Goal: Transaction & Acquisition: Purchase product/service

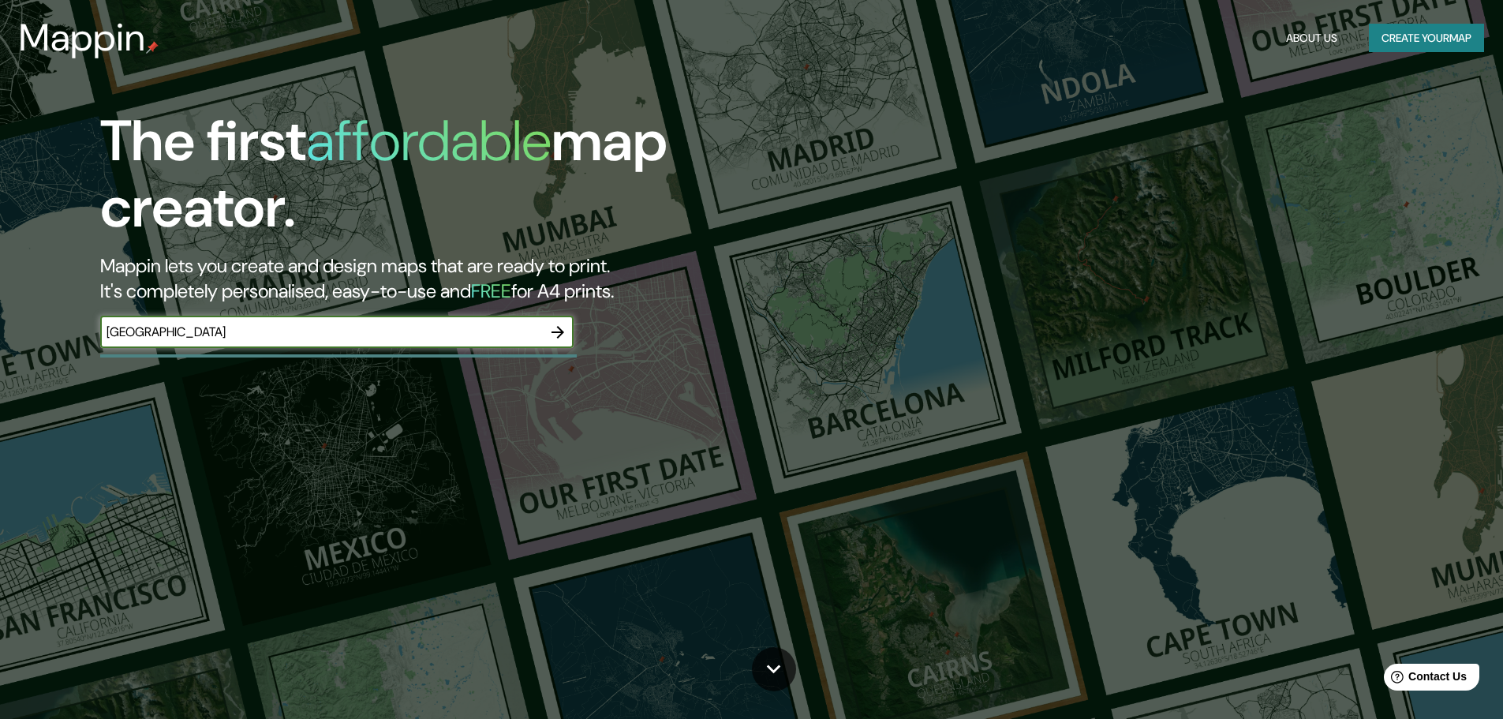
type input "[GEOGRAPHIC_DATA]"
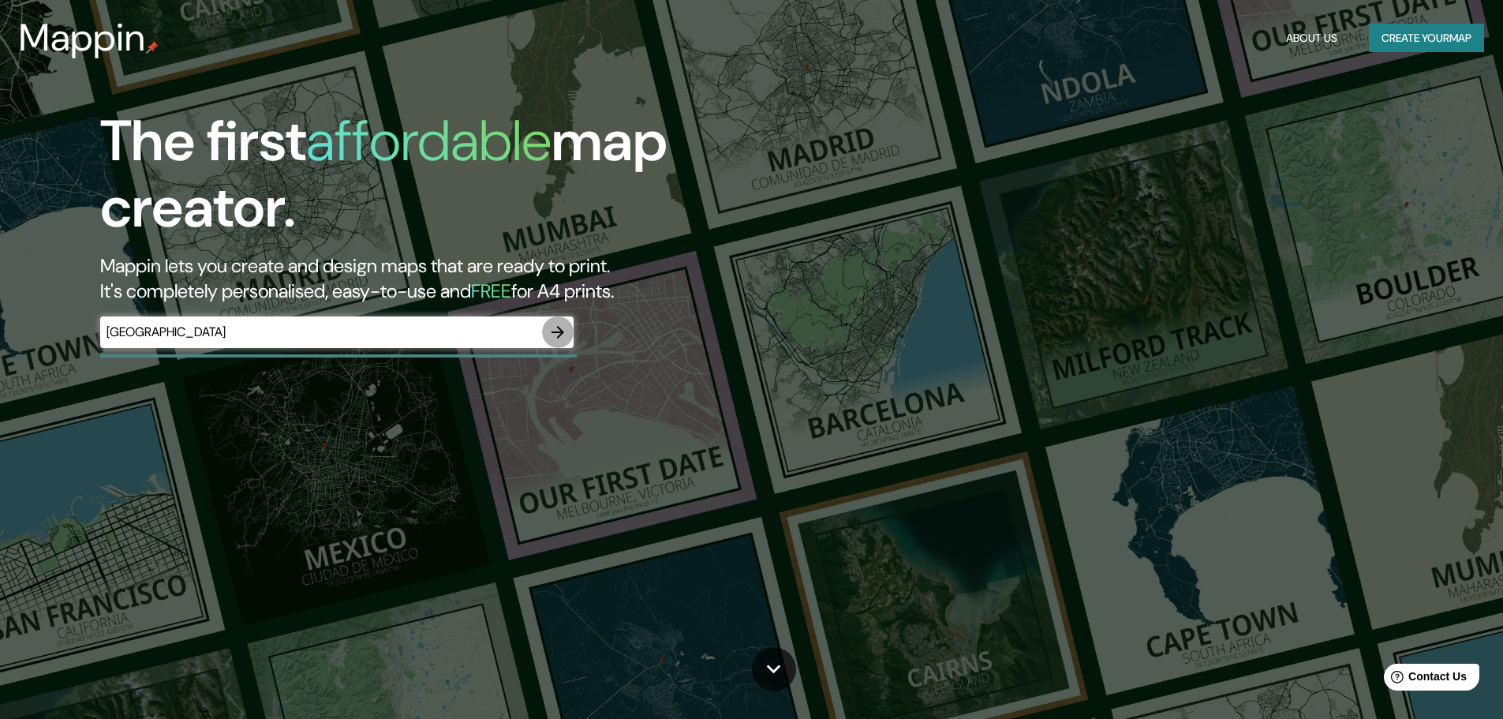
click at [559, 330] on icon "button" at bounding box center [557, 332] width 19 height 19
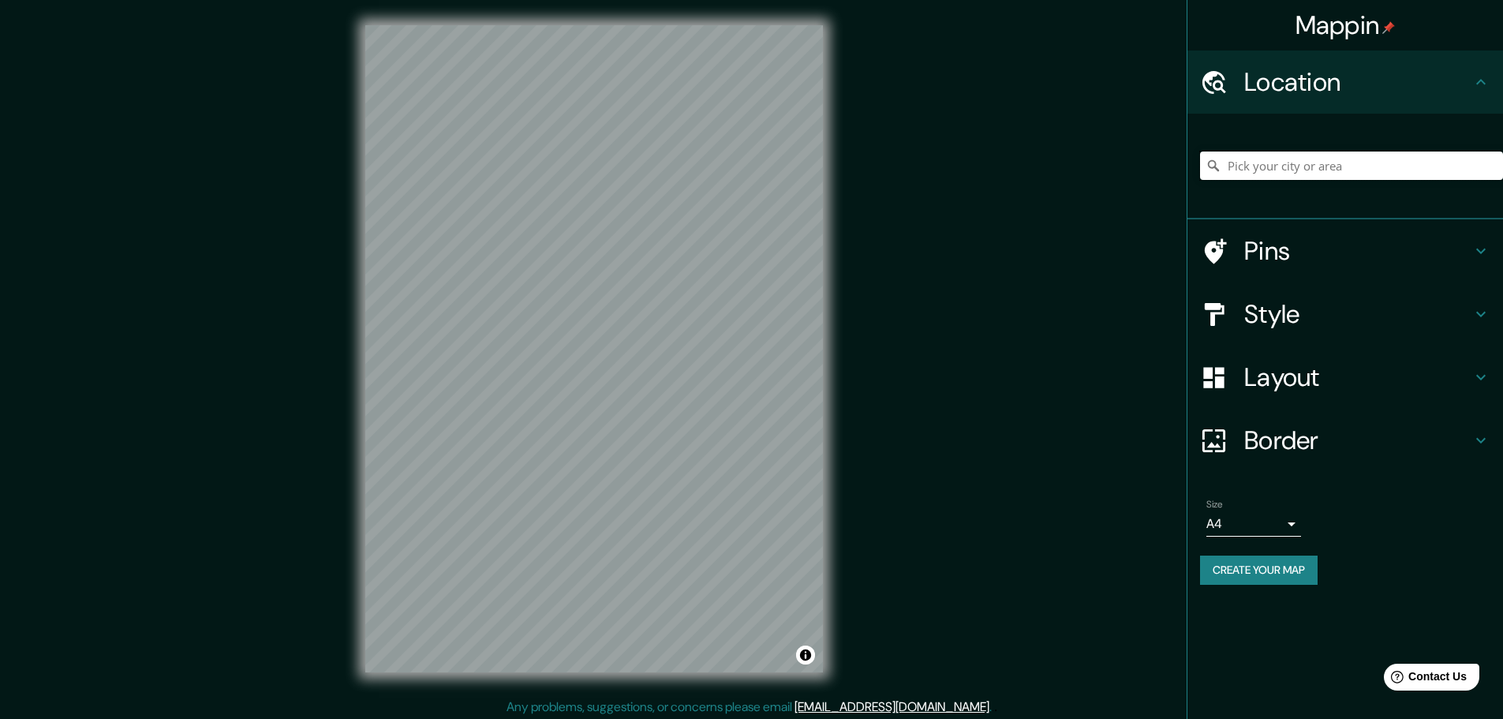
click at [1300, 169] on input "Pick your city or area" at bounding box center [1351, 166] width 303 height 28
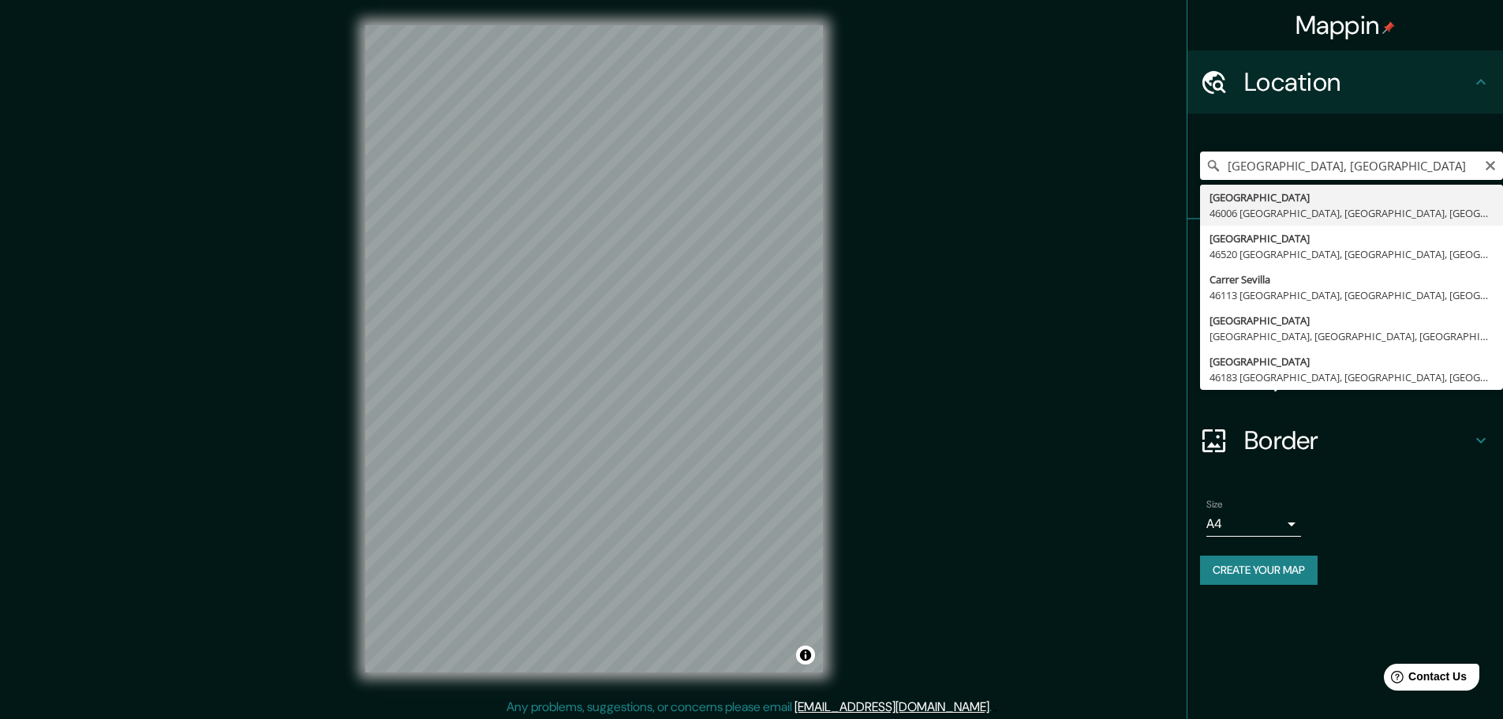
type input "[GEOGRAPHIC_DATA], [GEOGRAPHIC_DATA], [GEOGRAPHIC_DATA]"
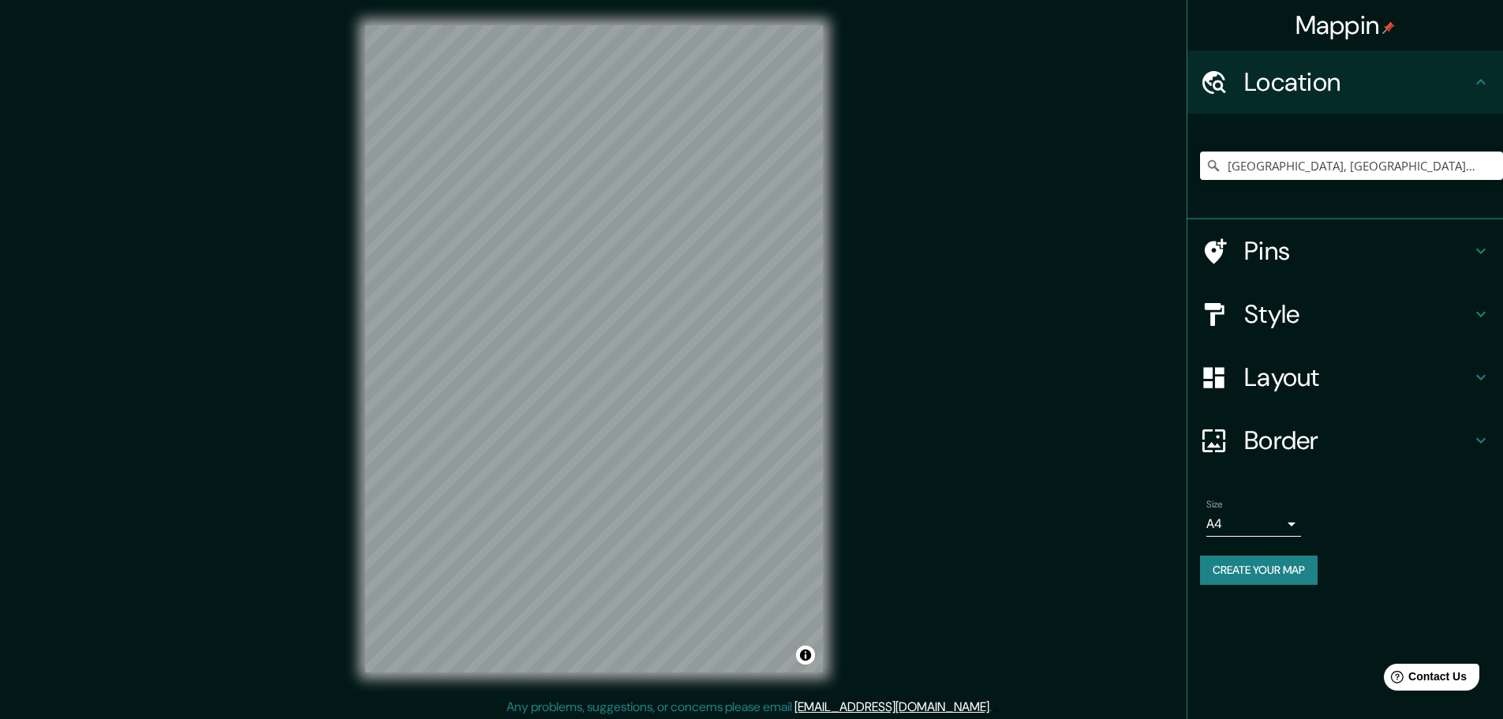
click at [1480, 241] on div "Pins" at bounding box center [1346, 250] width 316 height 63
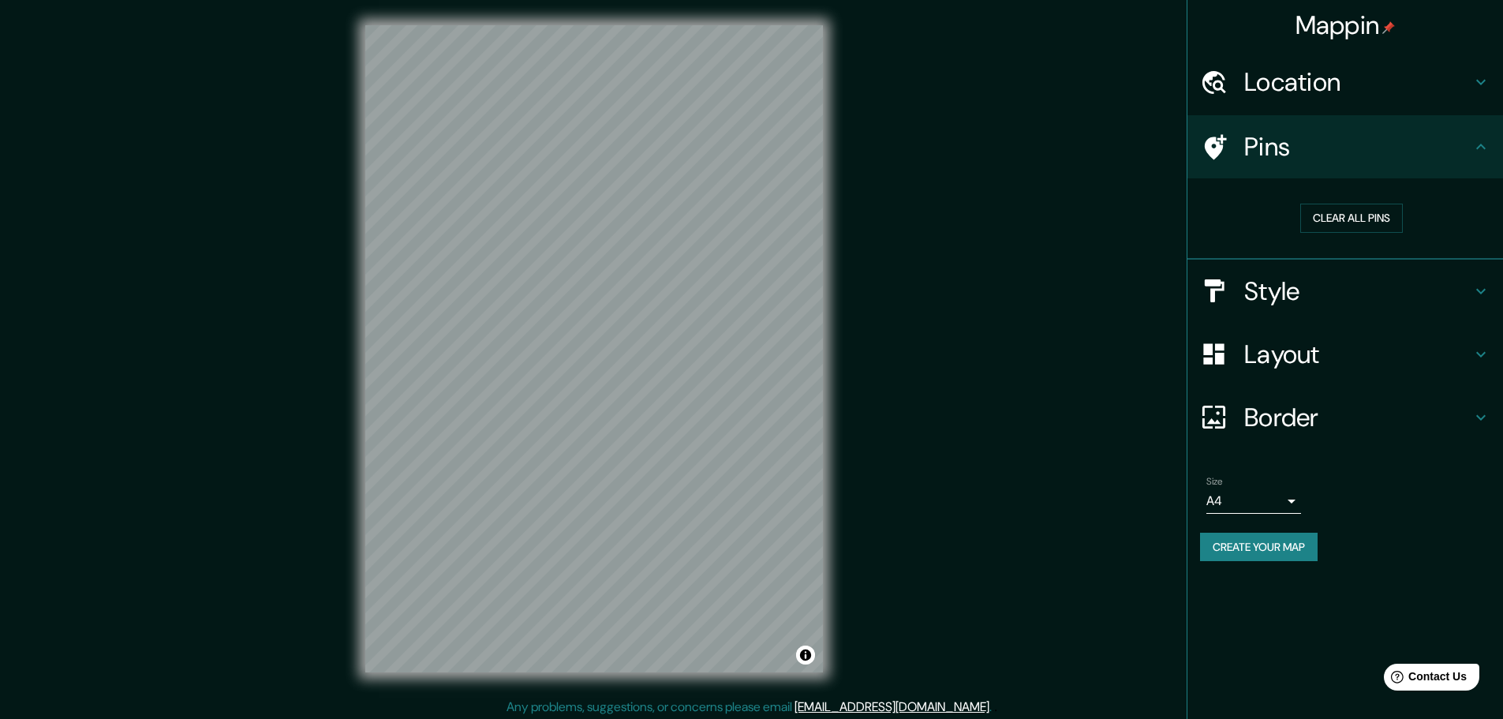
click at [1475, 280] on div "Style" at bounding box center [1346, 291] width 316 height 63
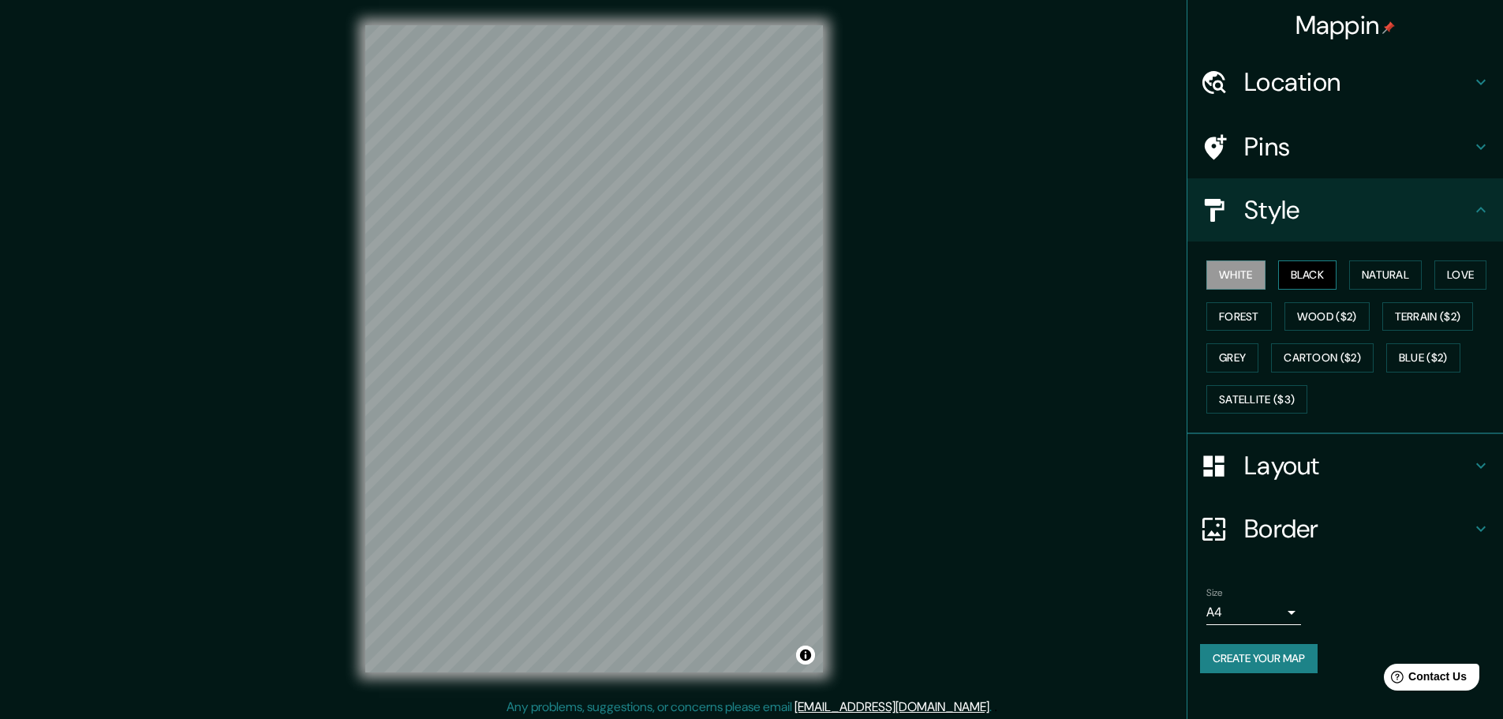
click at [1315, 278] on button "Black" at bounding box center [1307, 274] width 59 height 29
click at [1312, 309] on button "Wood ($2)" at bounding box center [1327, 316] width 85 height 29
click at [1245, 275] on button "White" at bounding box center [1236, 274] width 59 height 29
click at [1249, 313] on button "Forest" at bounding box center [1239, 316] width 65 height 29
click at [1451, 266] on button "Love" at bounding box center [1461, 274] width 52 height 29
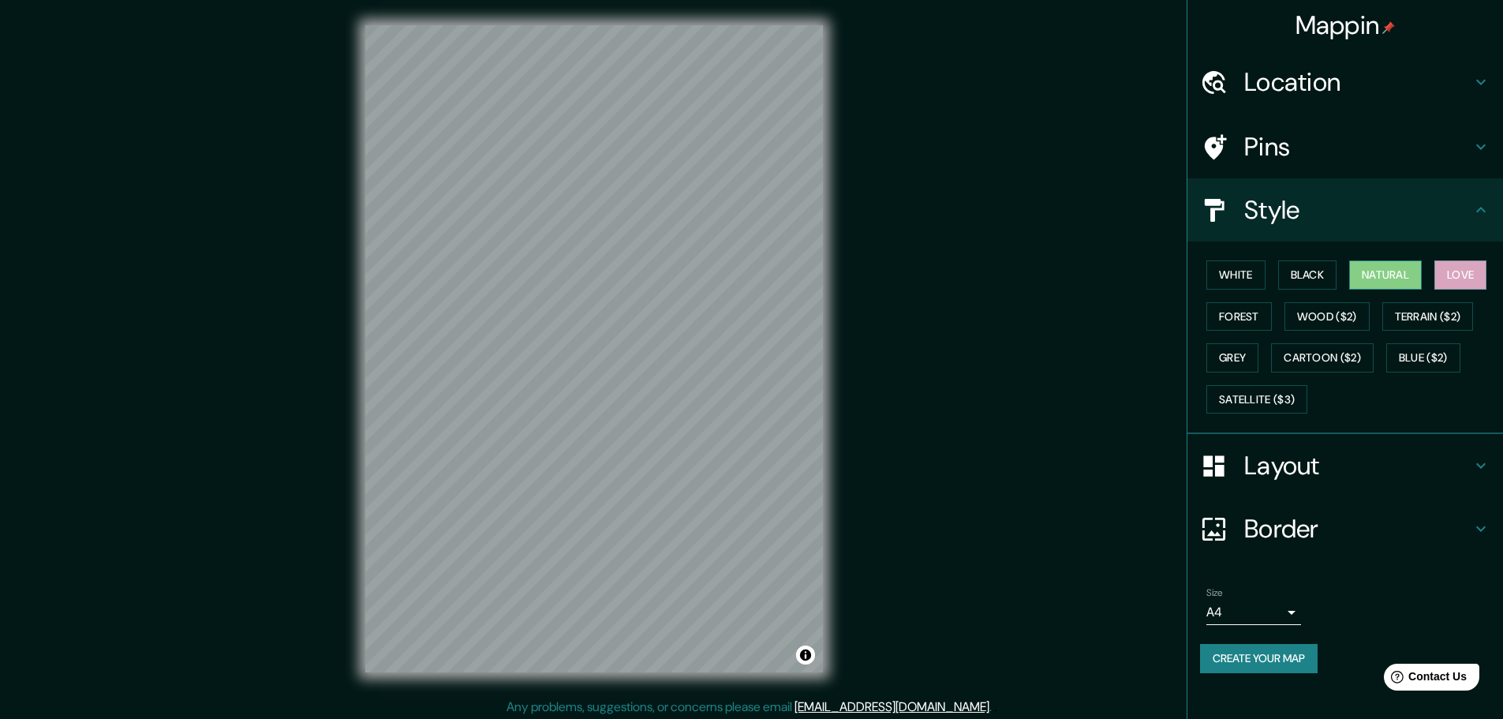
click at [1399, 272] on button "Natural" at bounding box center [1385, 274] width 73 height 29
click at [1327, 279] on button "Black" at bounding box center [1307, 274] width 59 height 29
click at [1227, 290] on div "White Black Natural Love Forest Wood ($2) Terrain ($2) Grey Cartoon ($2) Blue (…" at bounding box center [1351, 337] width 303 height 166
click at [1228, 283] on button "White" at bounding box center [1236, 274] width 59 height 29
click at [1238, 345] on button "Grey" at bounding box center [1233, 357] width 52 height 29
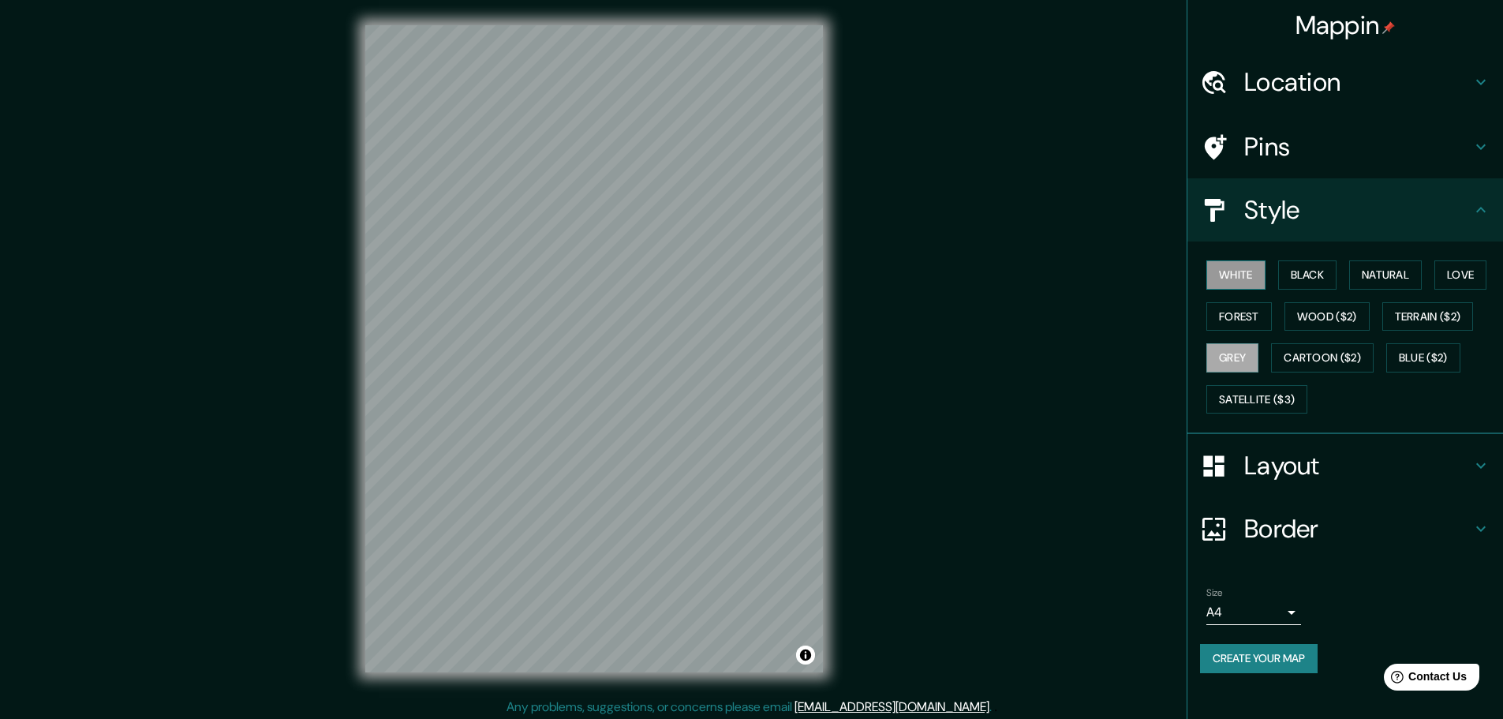
click at [1241, 272] on button "White" at bounding box center [1236, 274] width 59 height 29
click at [1464, 457] on h4 "Layout" at bounding box center [1357, 466] width 227 height 32
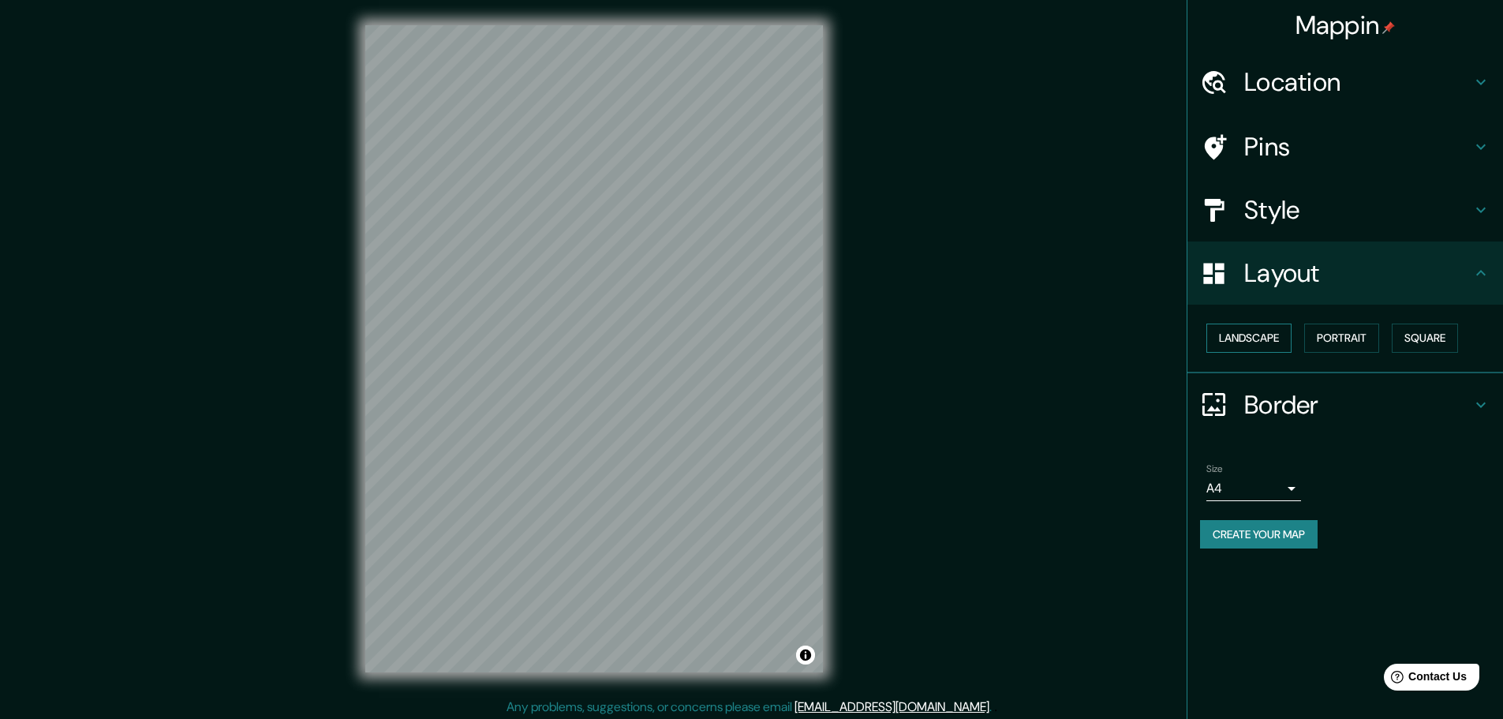
click at [1259, 345] on button "Landscape" at bounding box center [1249, 338] width 85 height 29
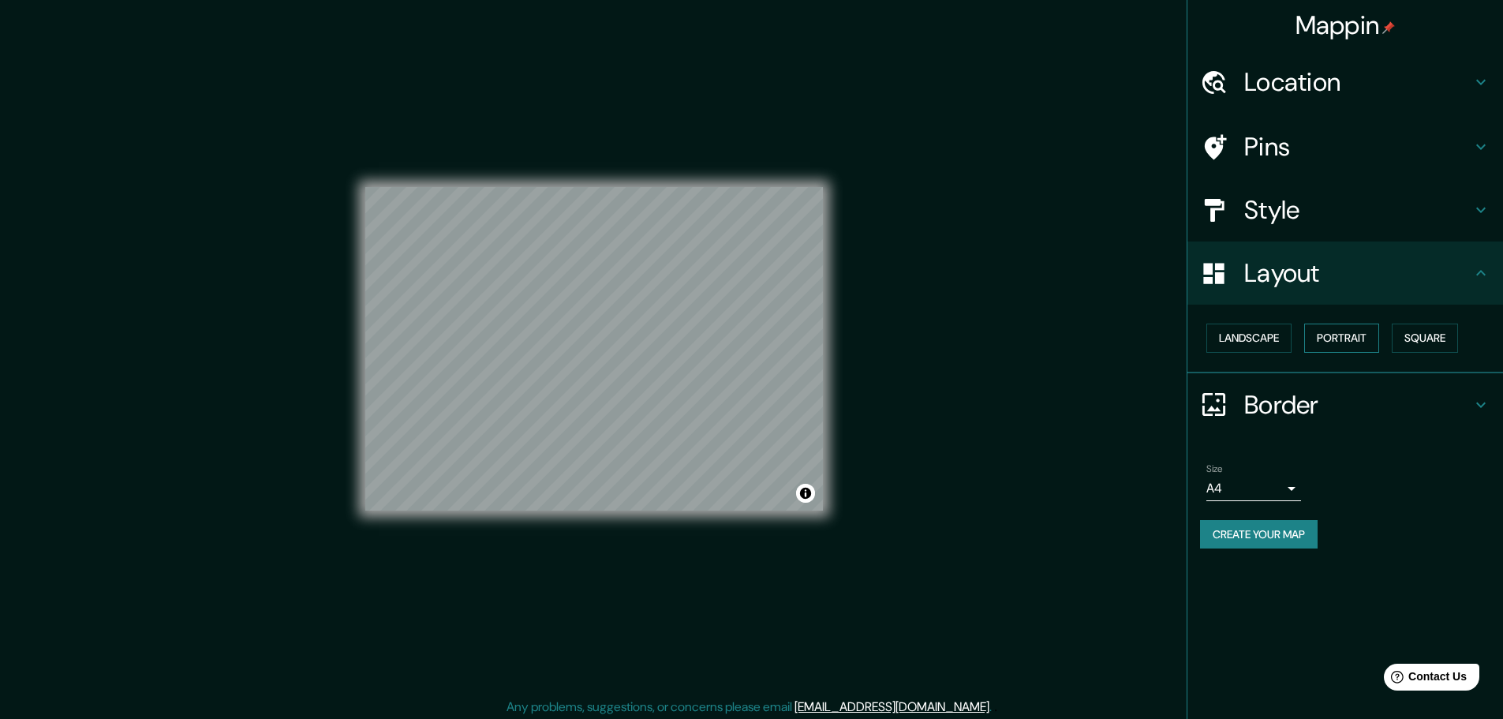
click at [1328, 345] on button "Portrait" at bounding box center [1341, 338] width 75 height 29
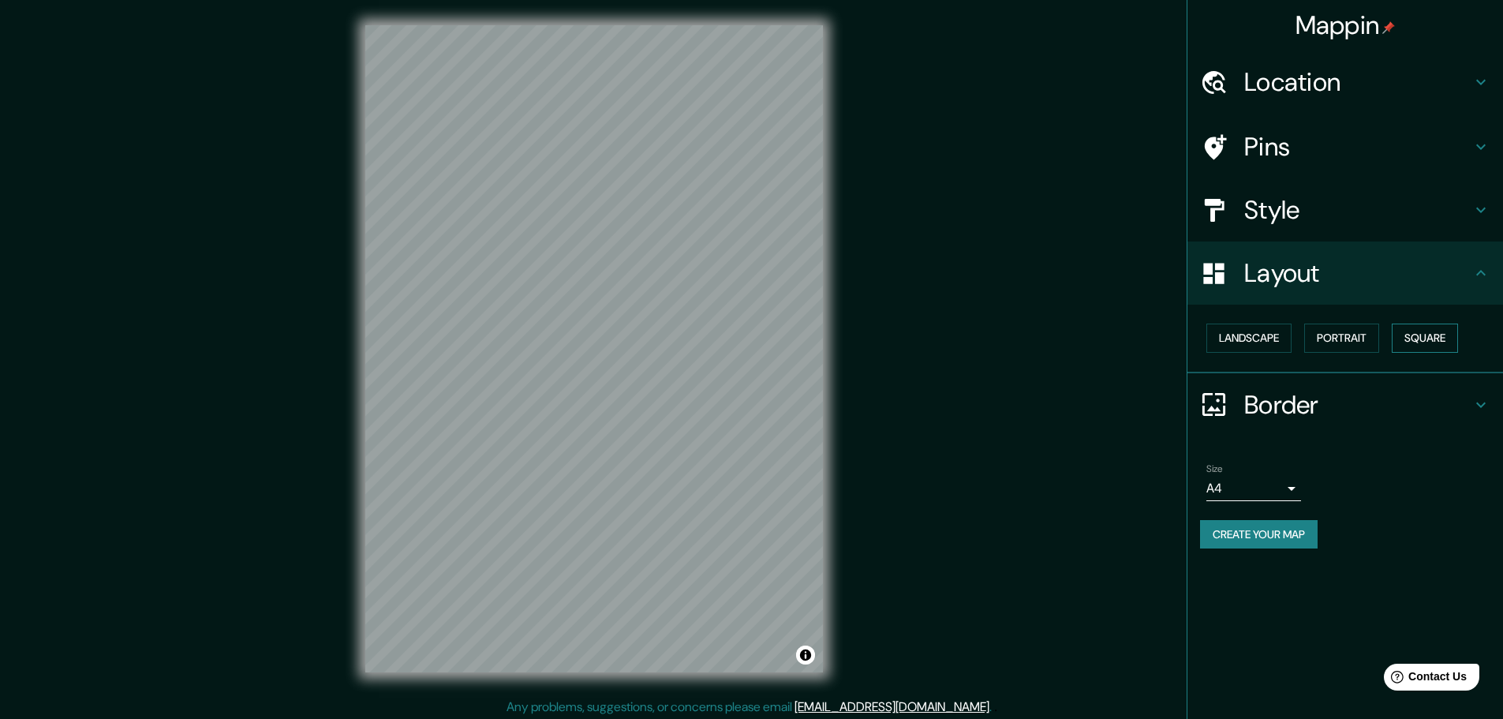
click at [1414, 341] on button "Square" at bounding box center [1425, 338] width 66 height 29
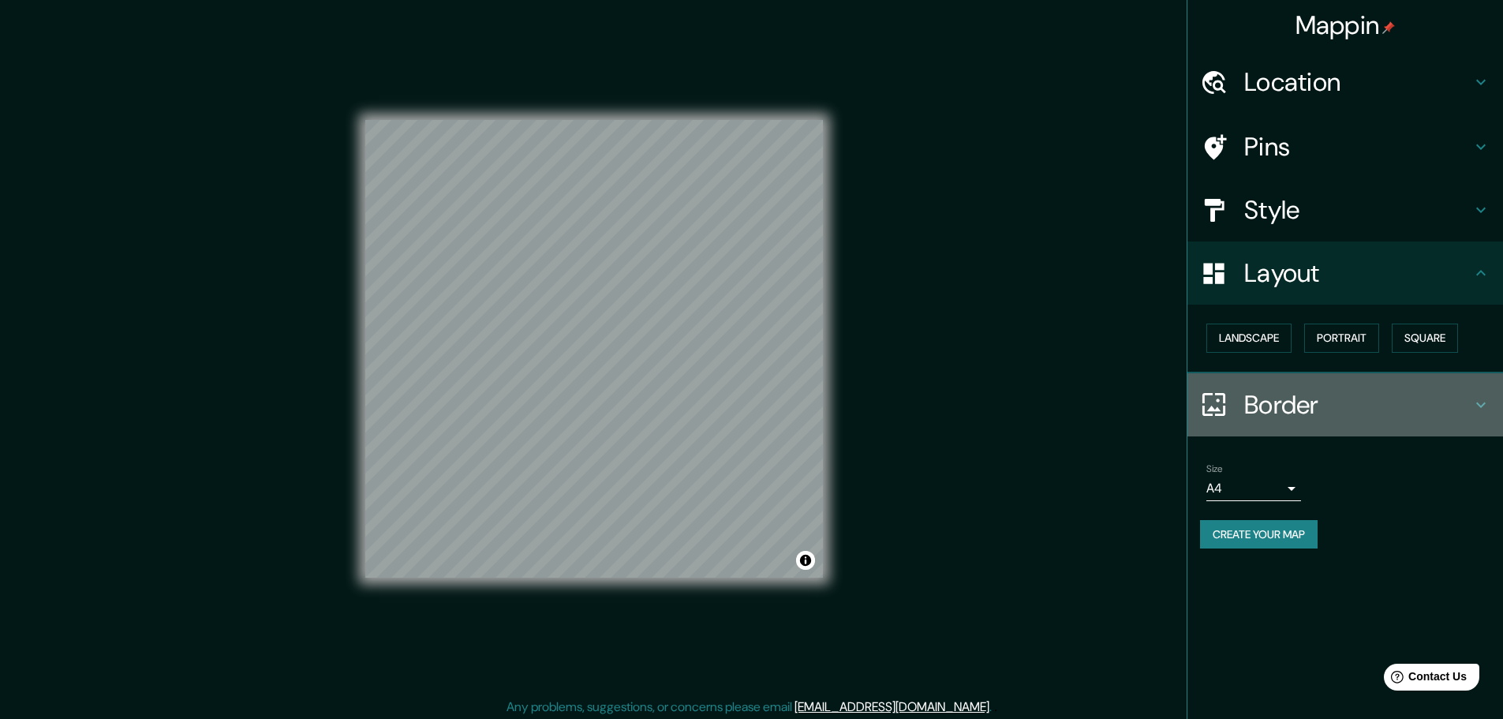
click at [1467, 395] on h4 "Border" at bounding box center [1357, 405] width 227 height 32
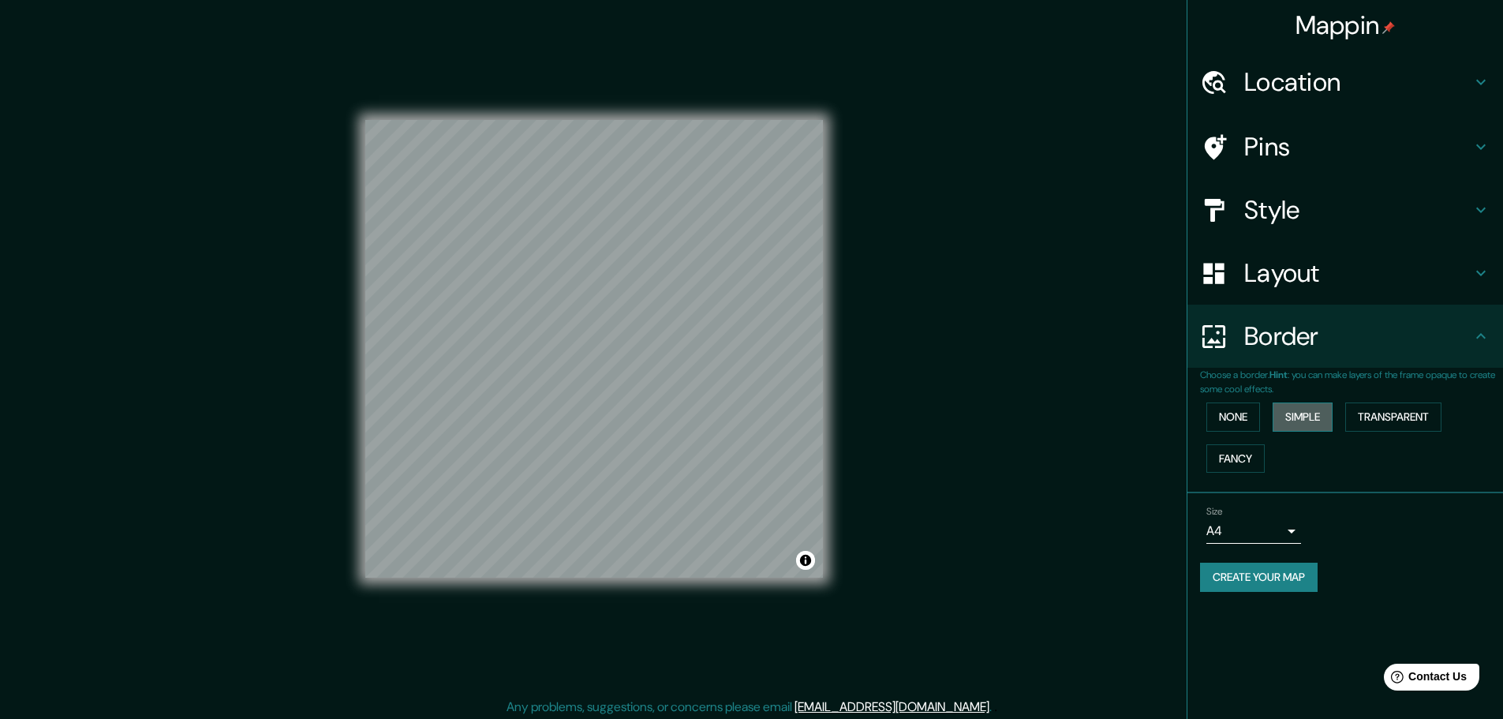
click at [1324, 418] on button "Simple" at bounding box center [1303, 416] width 60 height 29
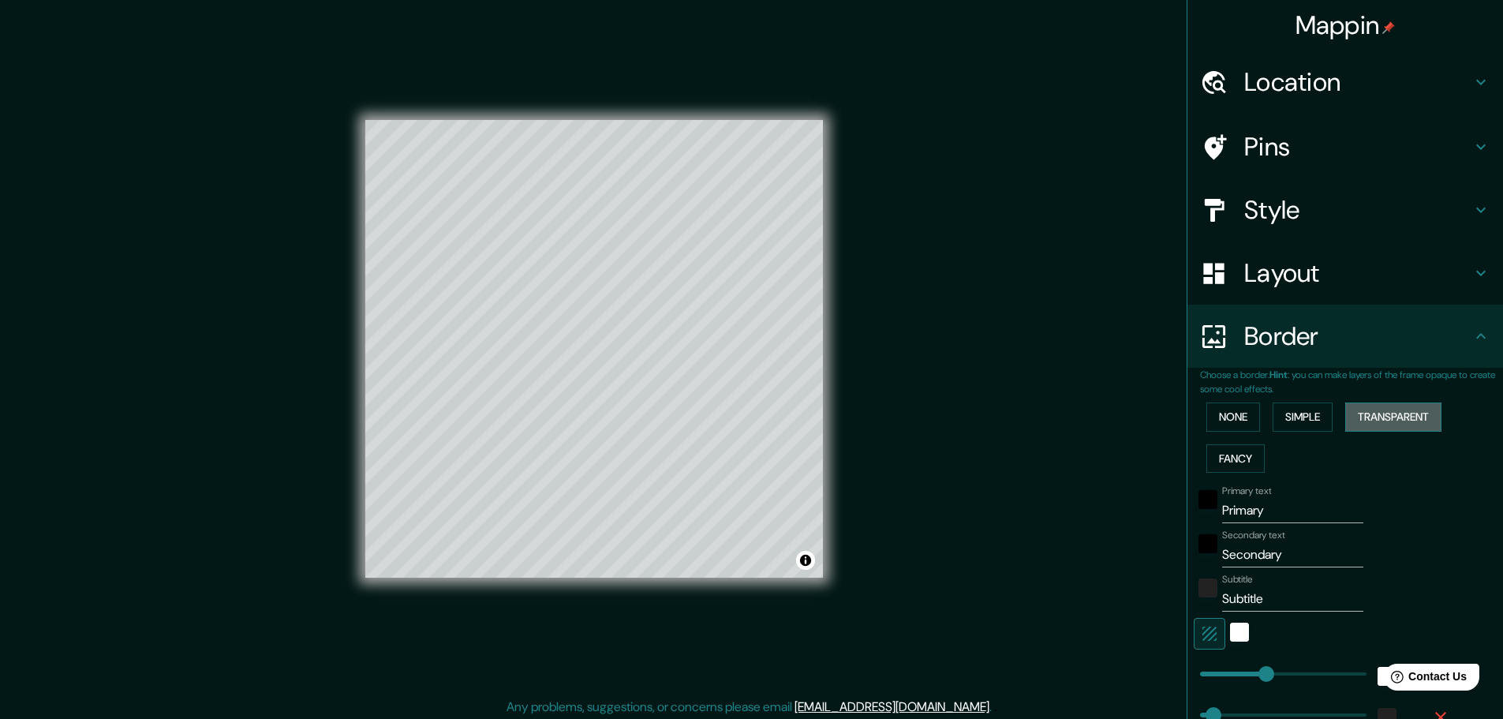
click at [1379, 410] on button "Transparent" at bounding box center [1393, 416] width 96 height 29
click at [1233, 451] on button "Fancy" at bounding box center [1236, 458] width 58 height 29
click at [1229, 417] on button "None" at bounding box center [1234, 416] width 54 height 29
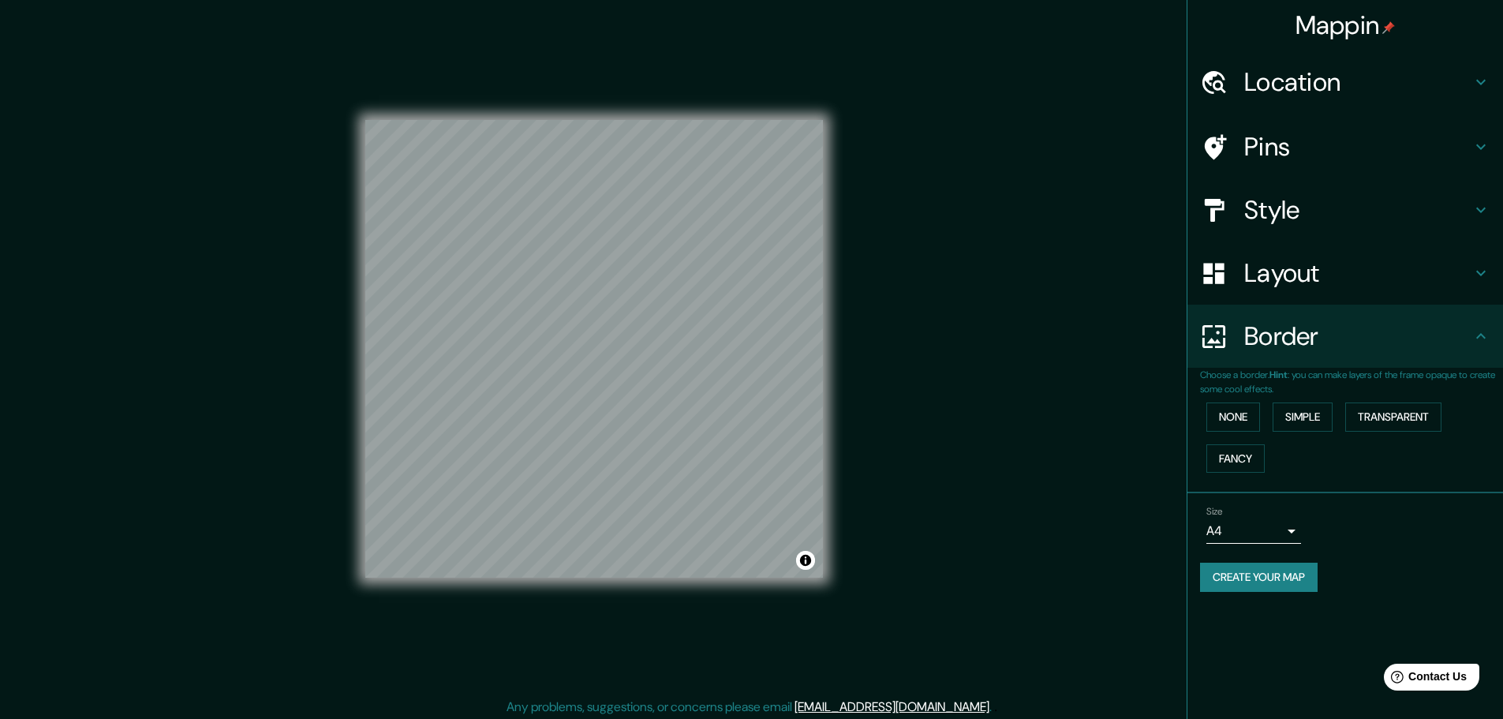
click at [1465, 283] on h4 "Layout" at bounding box center [1357, 273] width 227 height 32
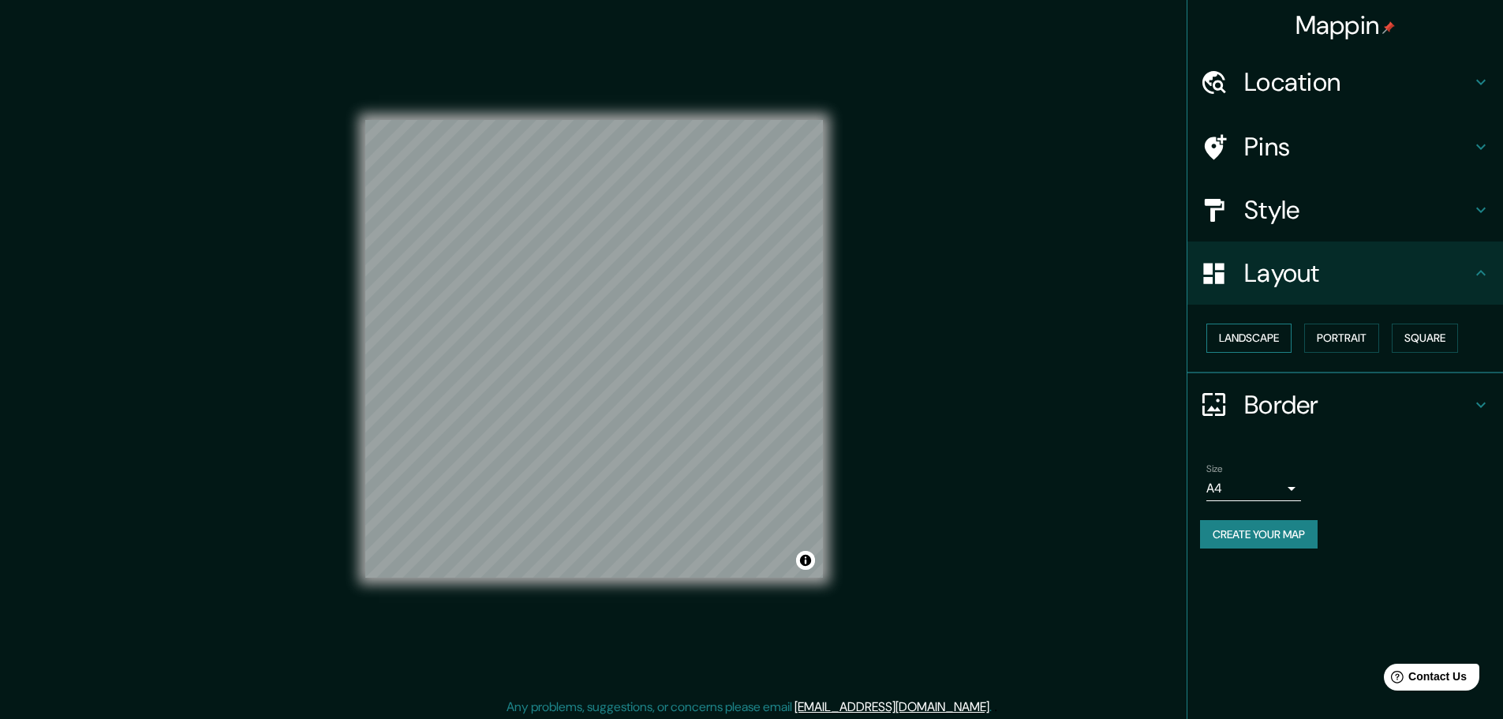
click at [1274, 343] on button "Landscape" at bounding box center [1249, 338] width 85 height 29
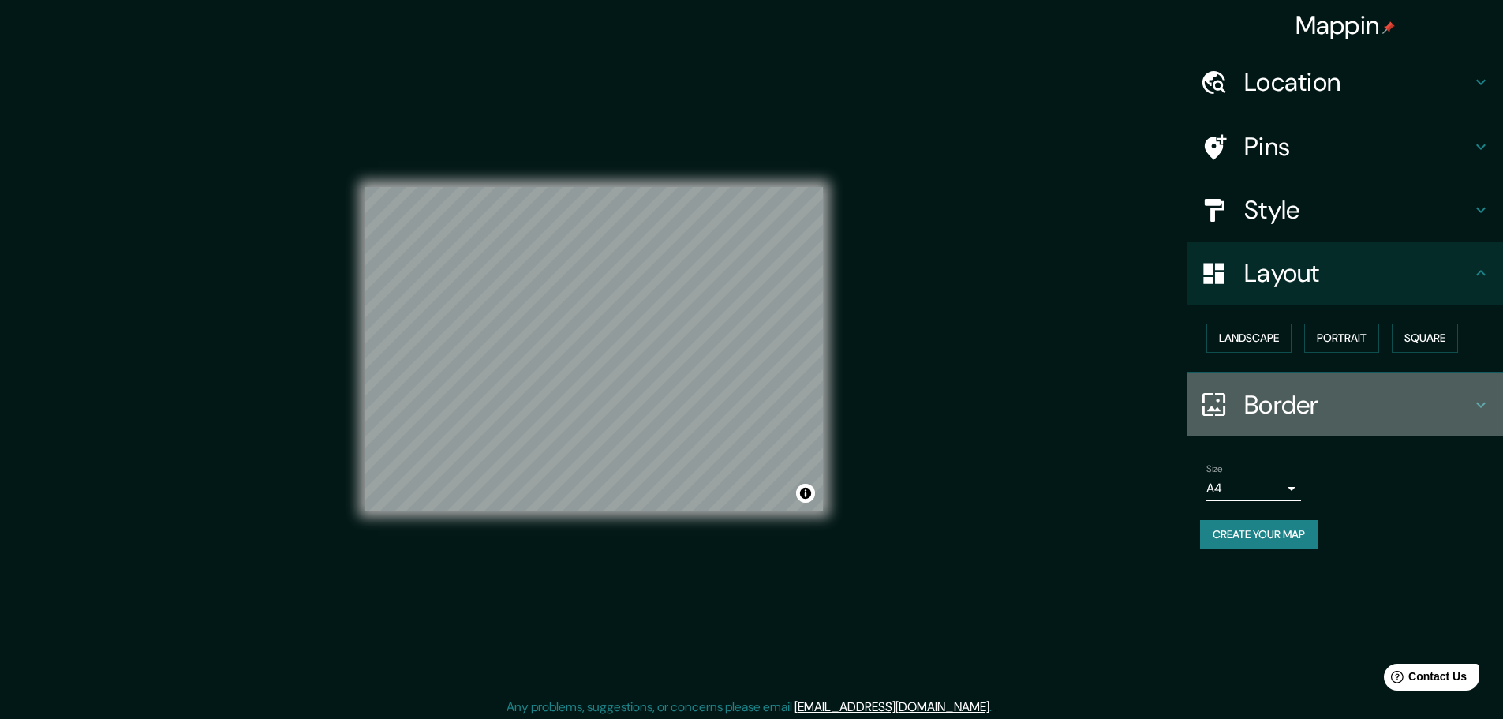
click at [1304, 401] on h4 "Border" at bounding box center [1357, 405] width 227 height 32
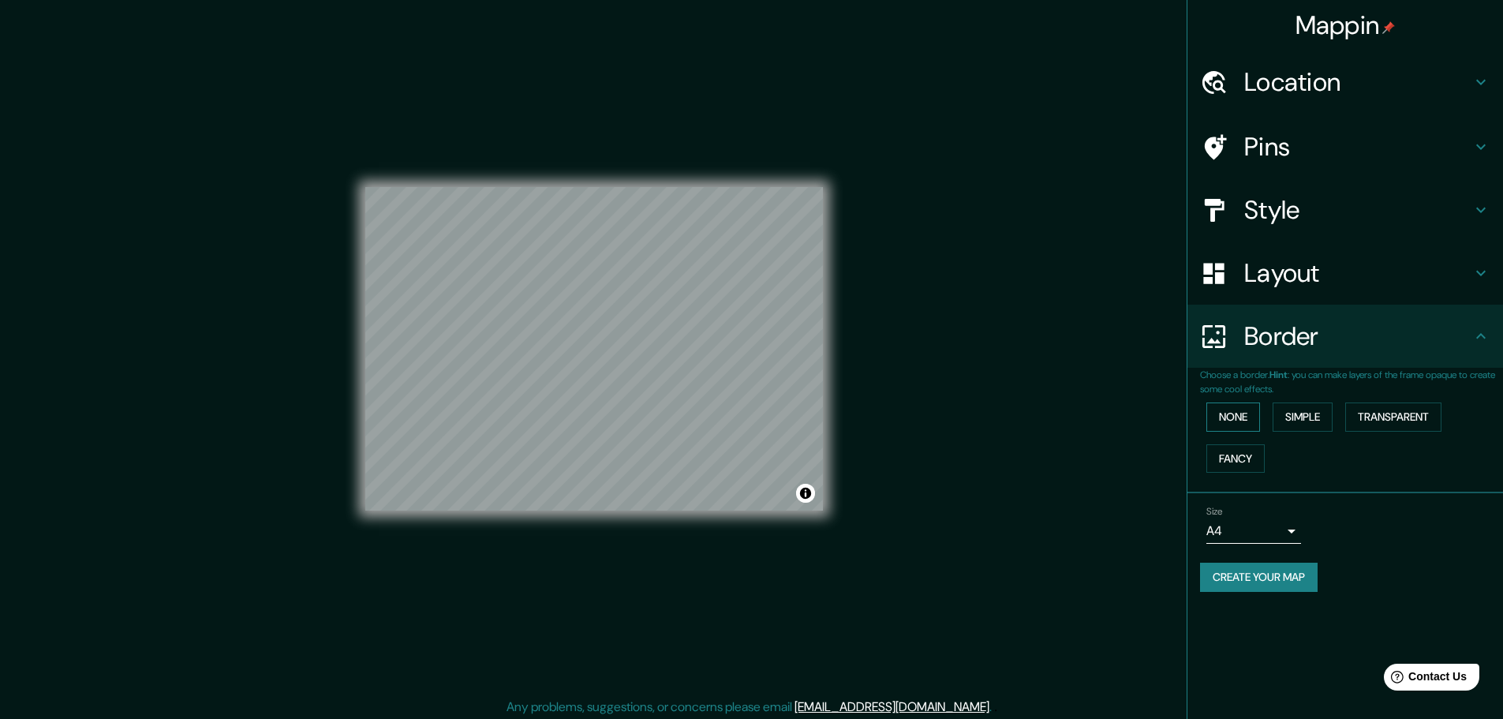
click at [1249, 418] on button "None" at bounding box center [1234, 416] width 54 height 29
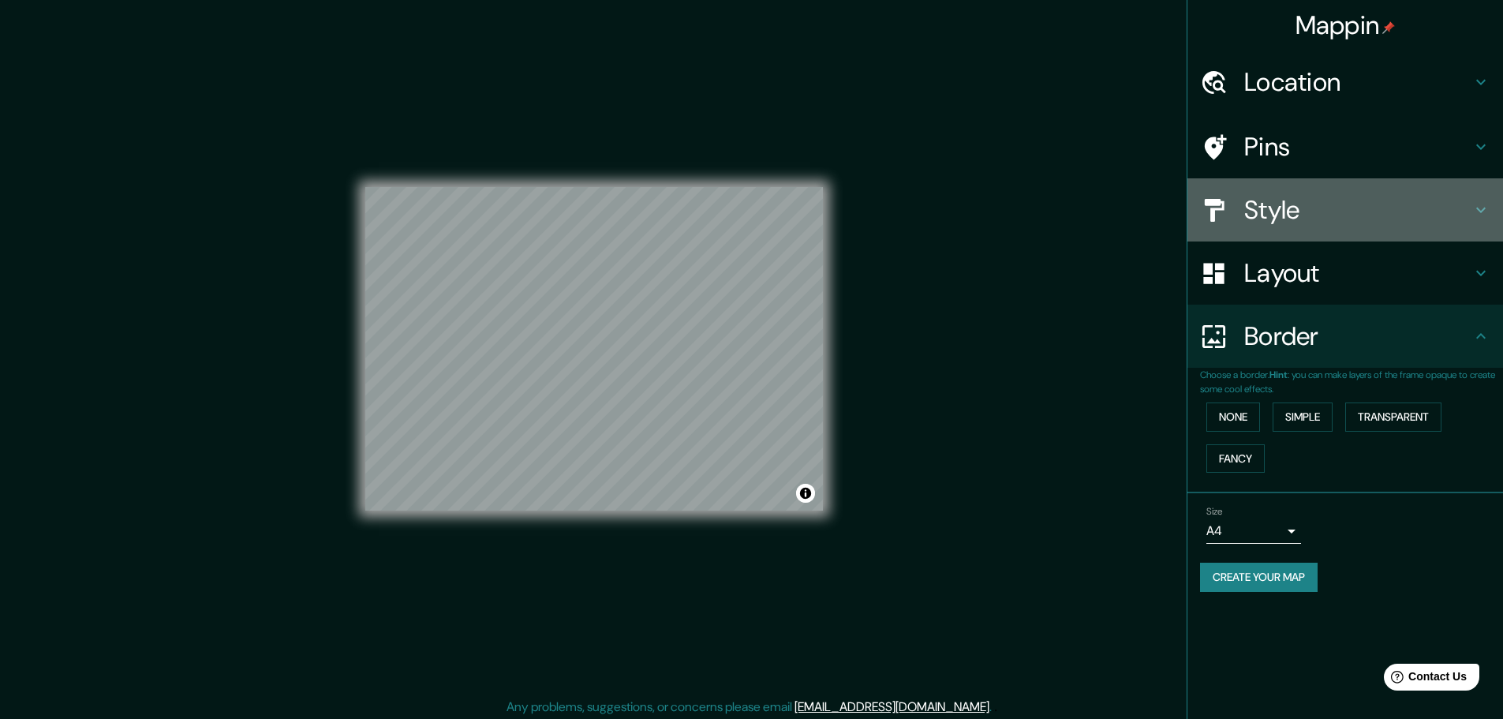
click at [1360, 222] on h4 "Style" at bounding box center [1357, 210] width 227 height 32
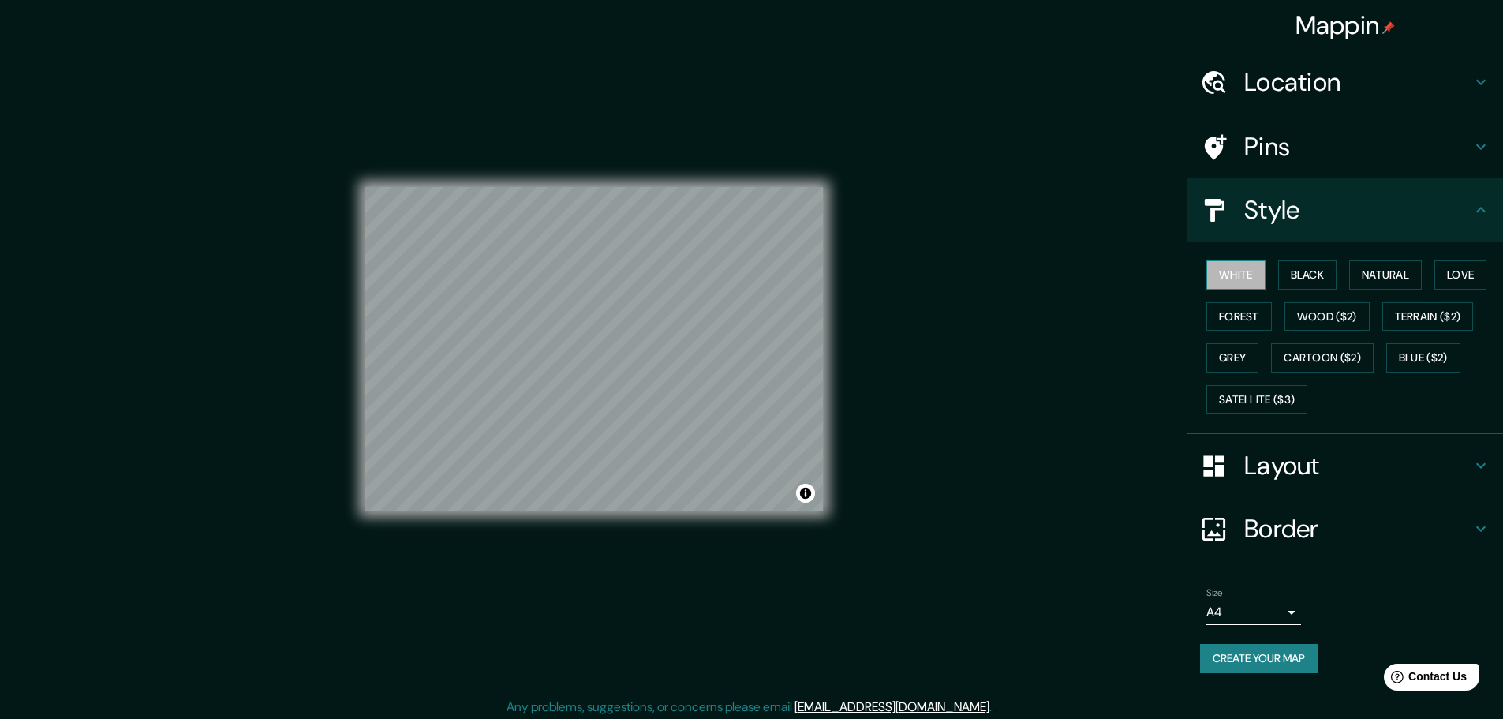
click at [1248, 277] on button "White" at bounding box center [1236, 274] width 59 height 29
